Goal: Task Accomplishment & Management: Manage account settings

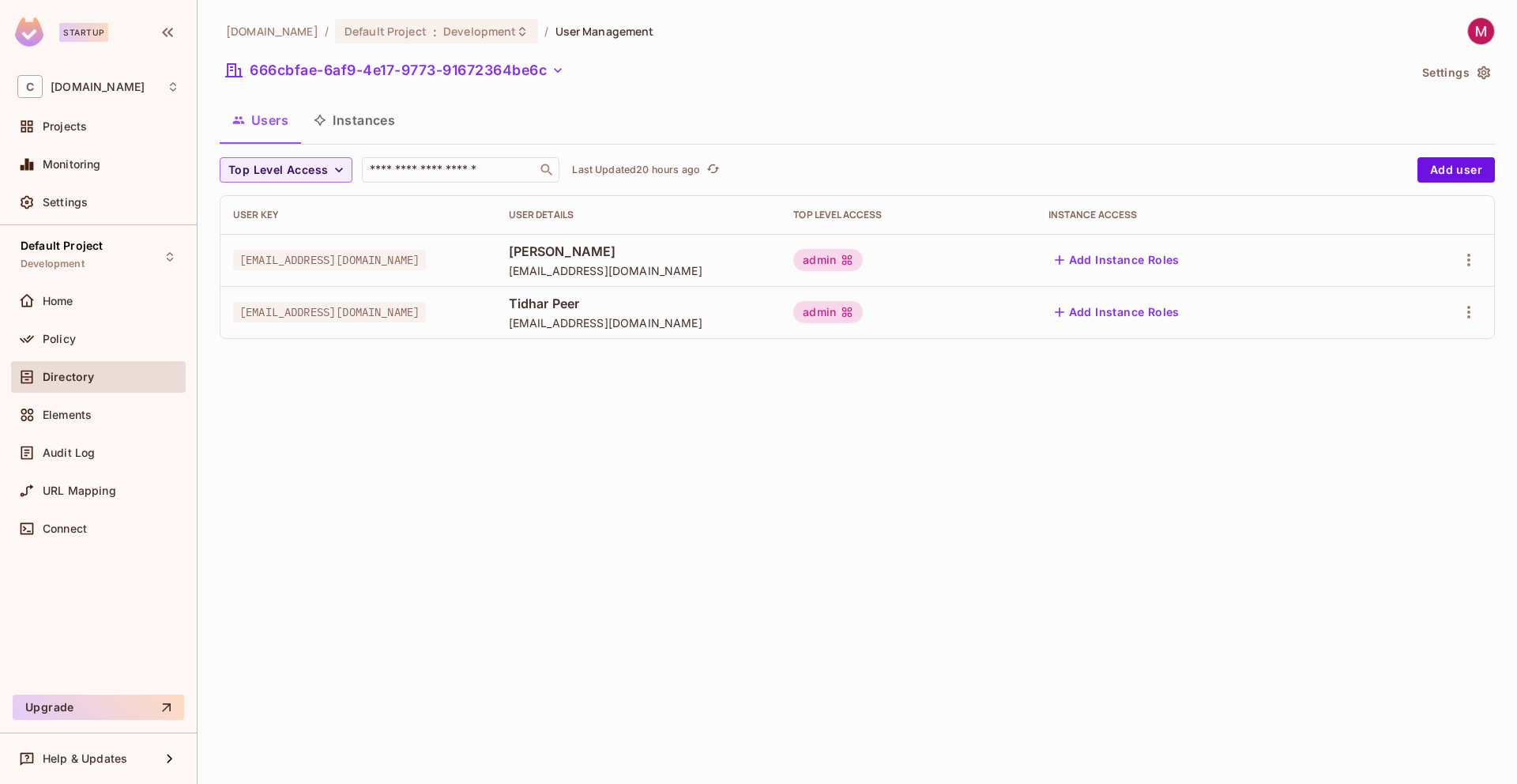
drag, startPoint x: 515, startPoint y: 314, endPoint x: 234, endPoint y: 312, distance: 281.0
click at [234, 312] on span "samlp|cyclops-dev|Tidhar@cyclops.security" at bounding box center [329, 312] width 192 height 21
copy span "samlp|cyclops-dev|Tidhar@cyclops.security"
click at [1471, 312] on icon "button" at bounding box center [1469, 312] width 19 height 19
click at [1055, 460] on div at bounding box center [758, 392] width 1517 height 784
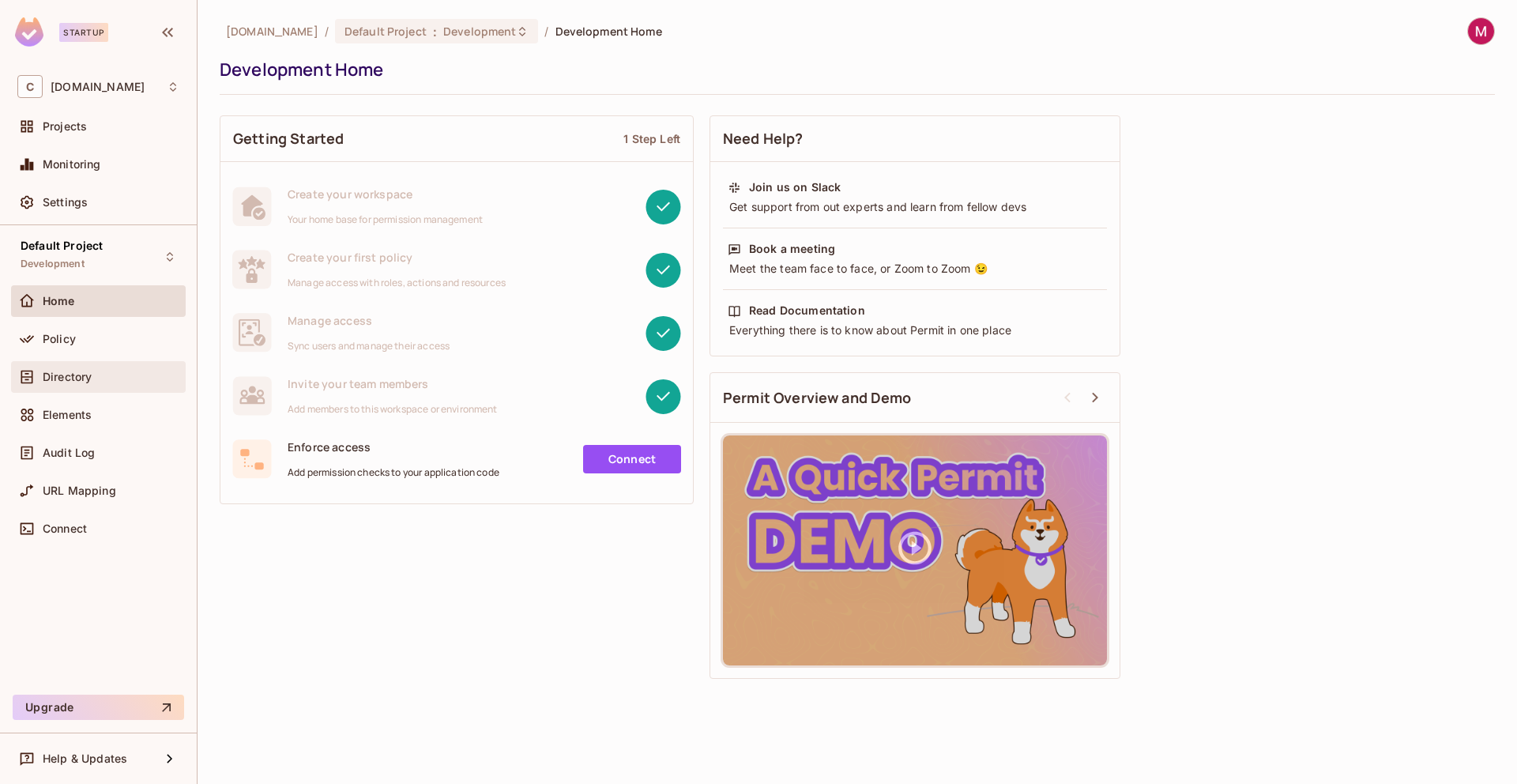
click at [91, 386] on div "Directory" at bounding box center [98, 376] width 174 height 32
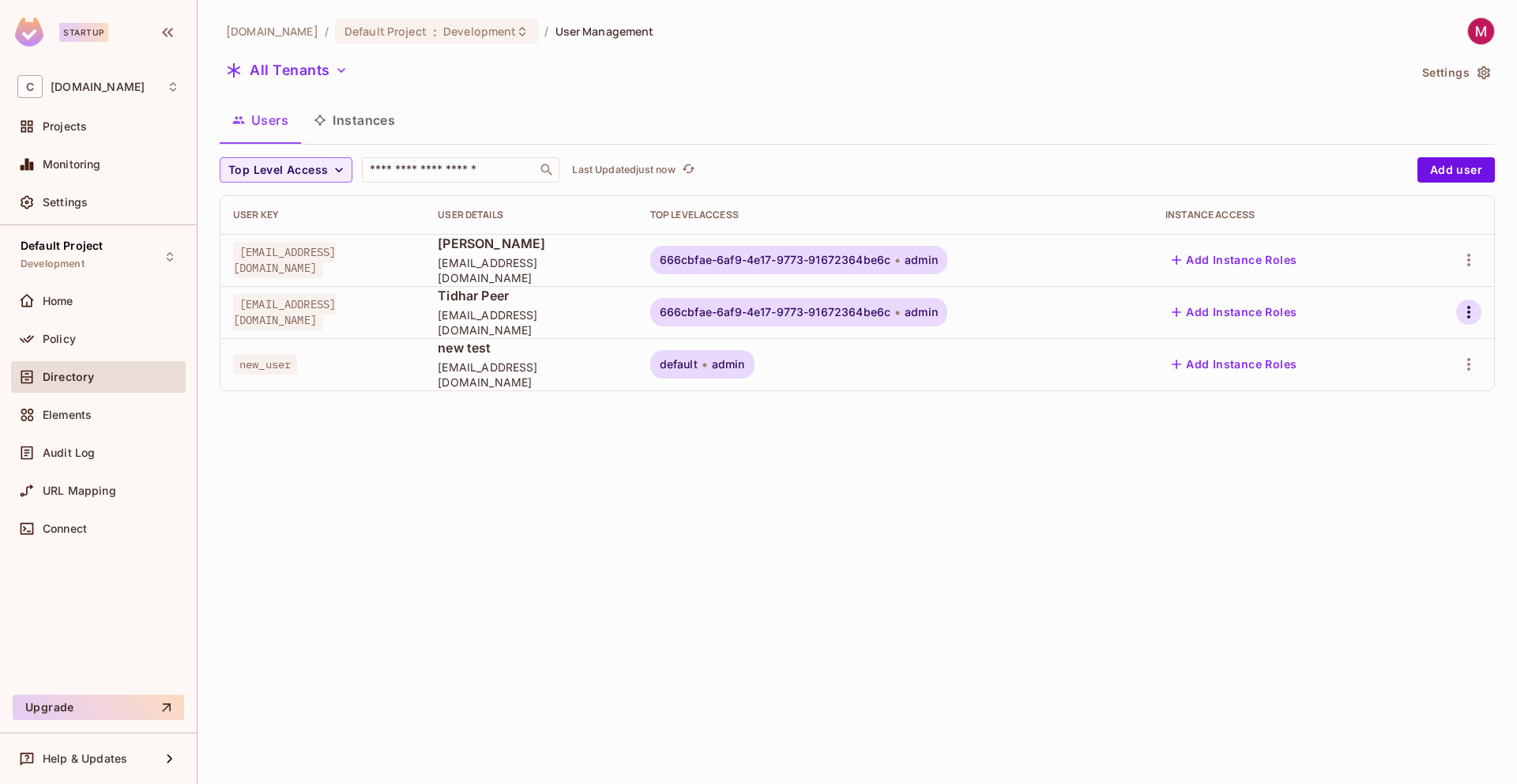
click at [1466, 310] on icon "button" at bounding box center [1469, 312] width 19 height 19
click at [1403, 460] on div "Delete User" at bounding box center [1398, 452] width 62 height 15
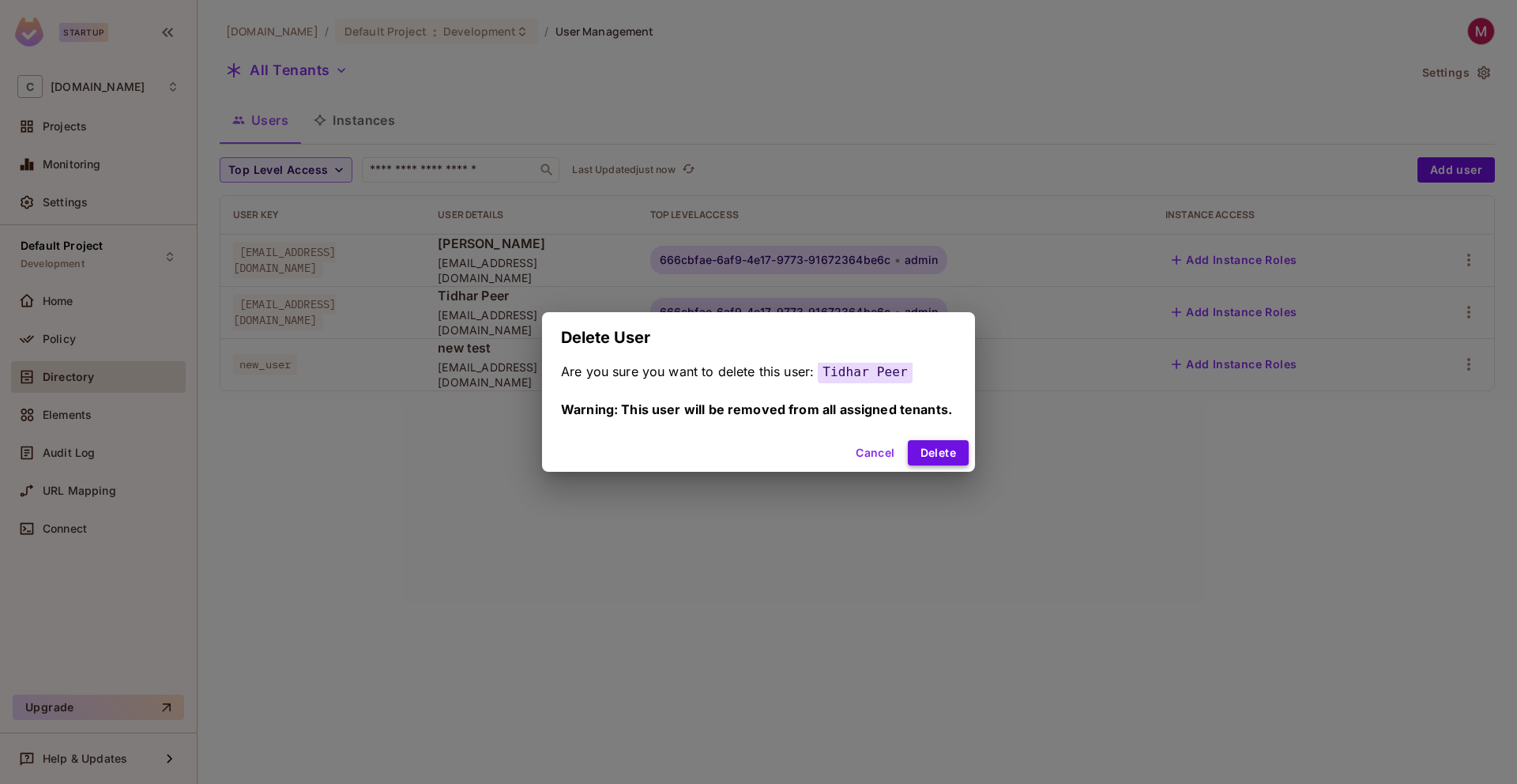
click at [924, 451] on button "Delete" at bounding box center [938, 453] width 61 height 26
